Goal: Share content

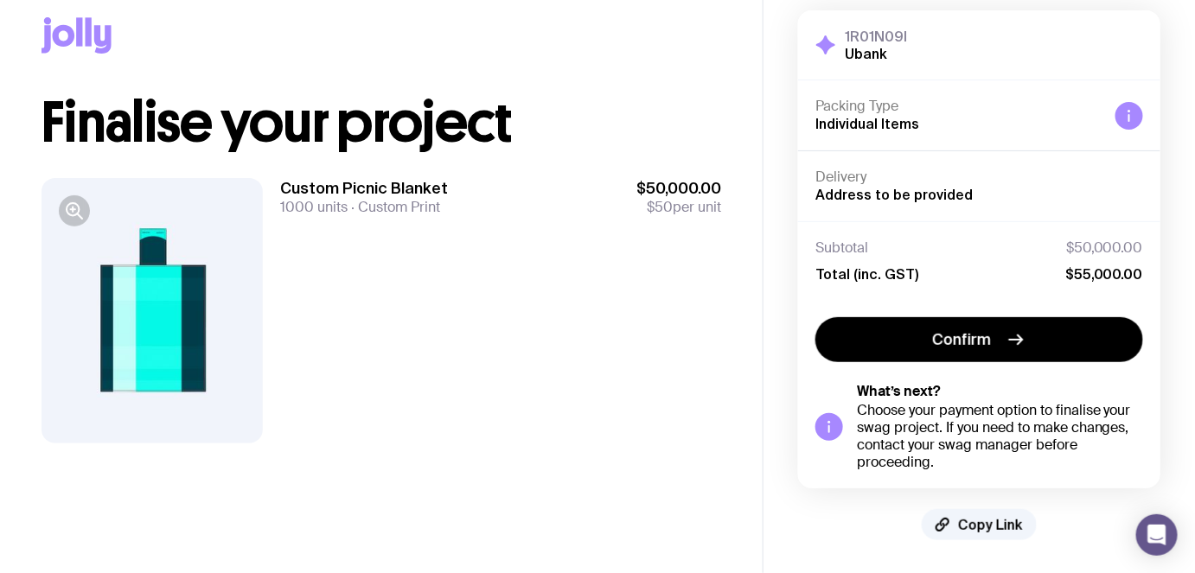
scroll to position [11, 0]
click at [980, 524] on span "Copy Link" at bounding box center [990, 524] width 65 height 17
click at [988, 519] on span "Copied!" at bounding box center [991, 524] width 52 height 17
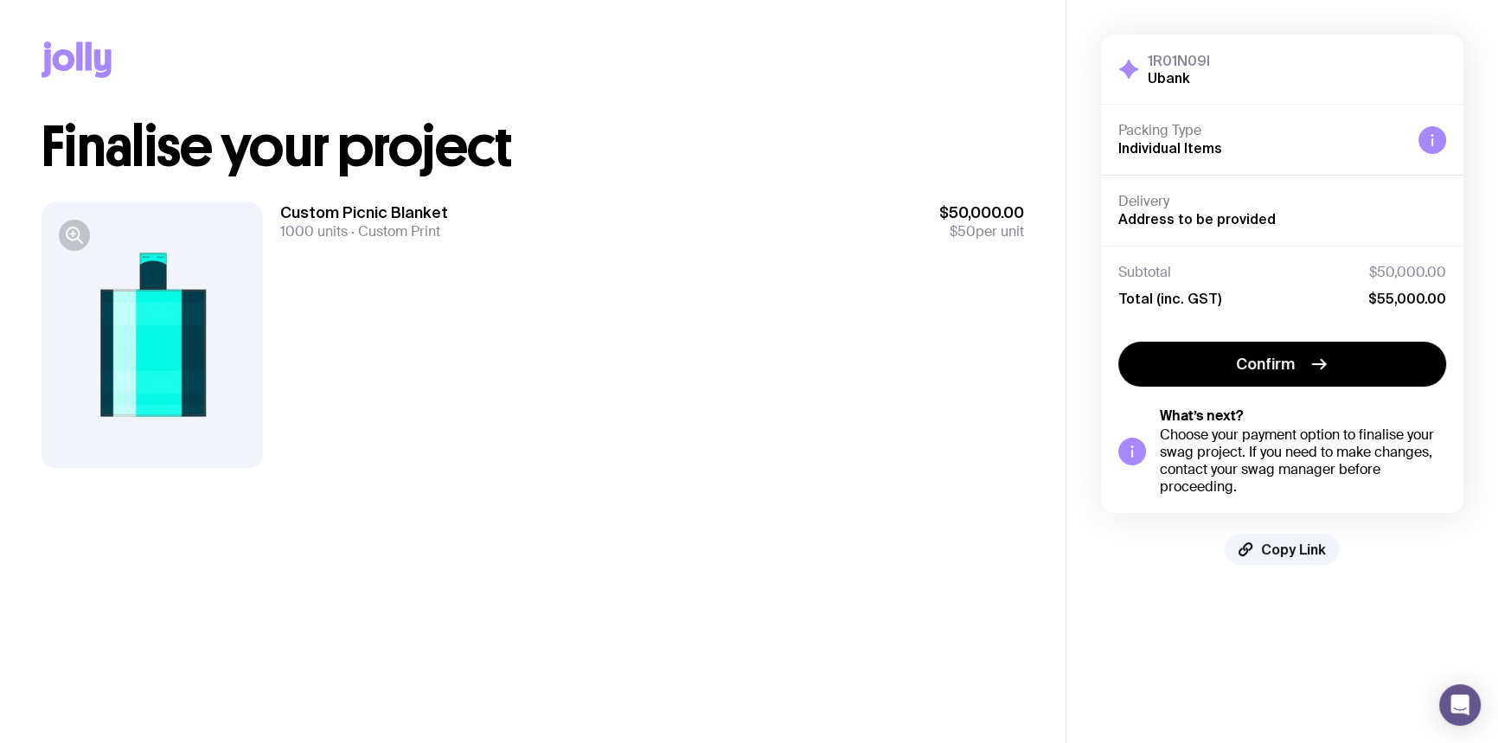
scroll to position [0, 0]
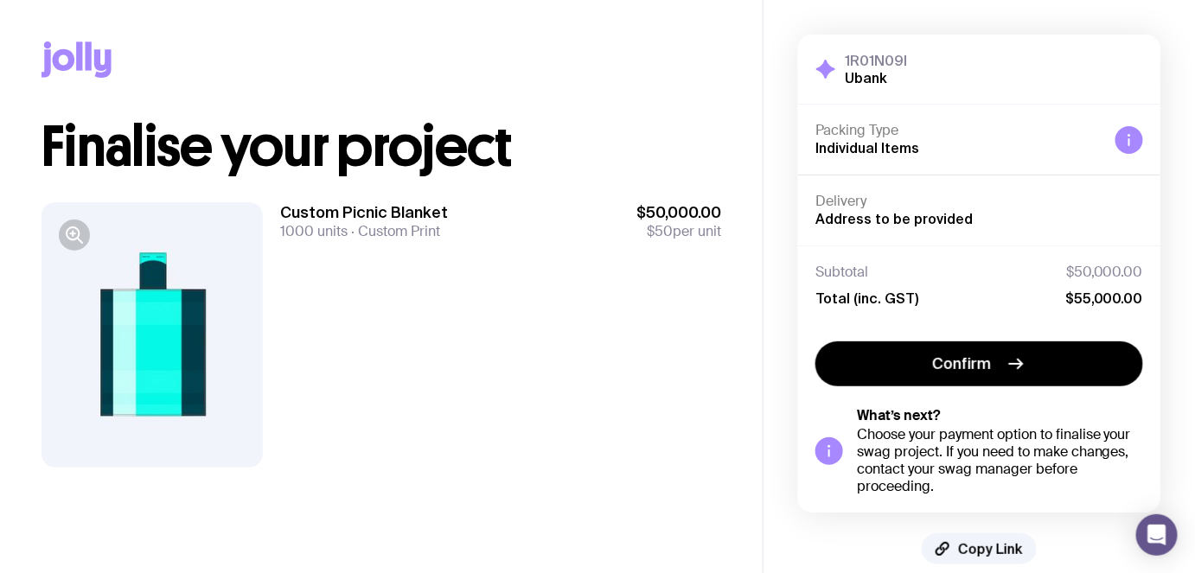
scroll to position [11, 0]
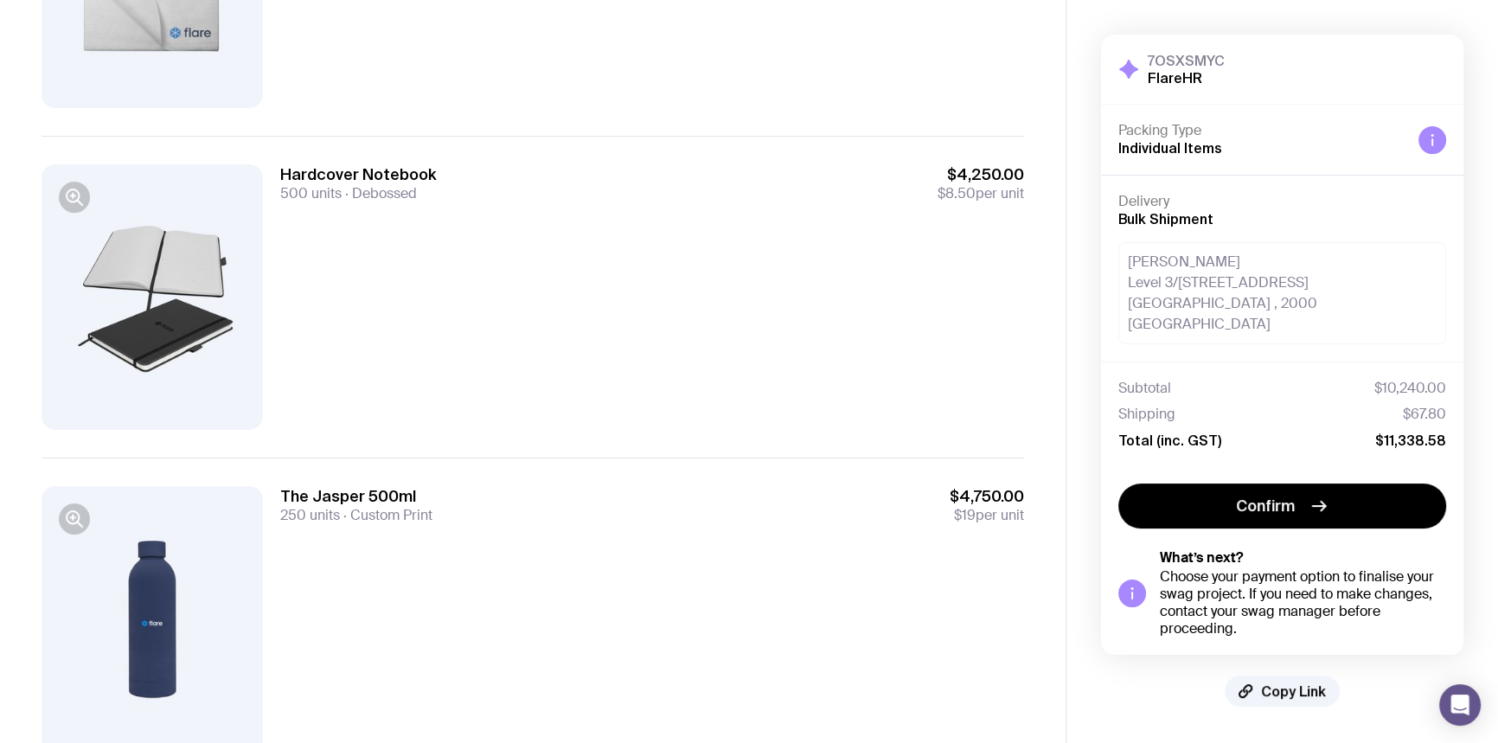
scroll to position [431, 0]
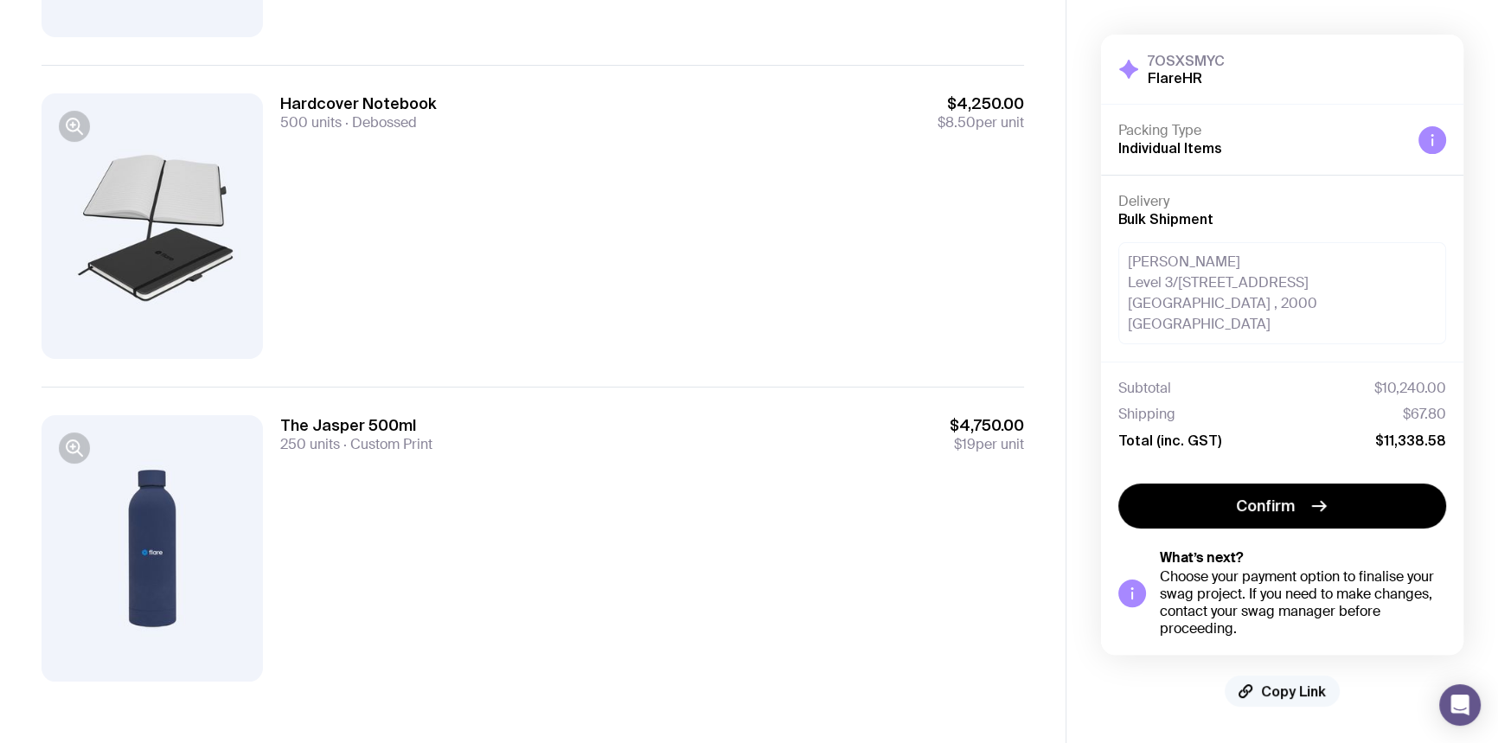
click at [1278, 682] on span "Copy Link" at bounding box center [1293, 690] width 65 height 17
drag, startPoint x: 1281, startPoint y: 668, endPoint x: 822, endPoint y: 443, distance: 510.8
click at [1280, 682] on span "Copied!" at bounding box center [1294, 690] width 52 height 17
click at [1289, 682] on span "Copy Link" at bounding box center [1293, 690] width 65 height 17
